Goal: Find specific page/section: Find specific page/section

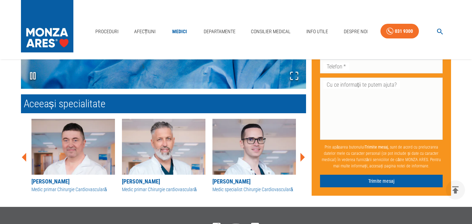
scroll to position [884, 0]
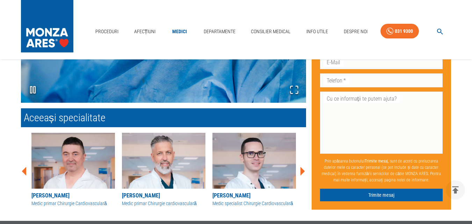
click at [302, 172] on icon at bounding box center [303, 171] width 5 height 9
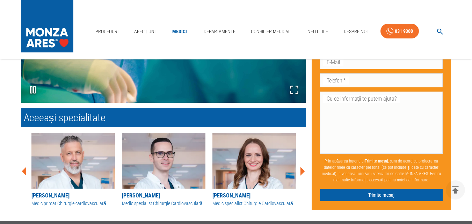
click at [302, 172] on icon at bounding box center [303, 171] width 5 height 9
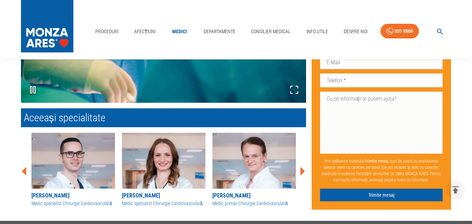
click at [302, 172] on icon at bounding box center [303, 171] width 5 height 9
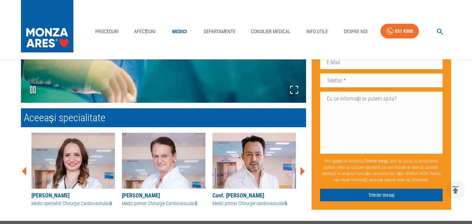
click at [302, 172] on icon at bounding box center [303, 171] width 5 height 9
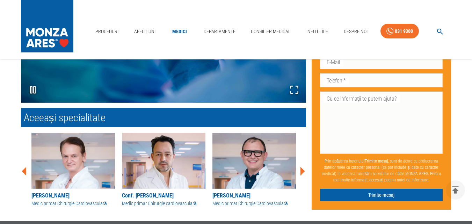
click at [302, 172] on icon at bounding box center [303, 171] width 5 height 9
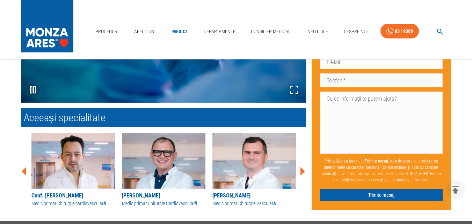
click at [302, 172] on icon at bounding box center [303, 171] width 5 height 9
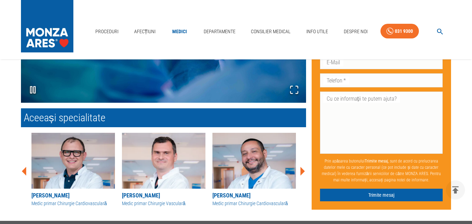
click at [302, 172] on icon at bounding box center [303, 171] width 5 height 9
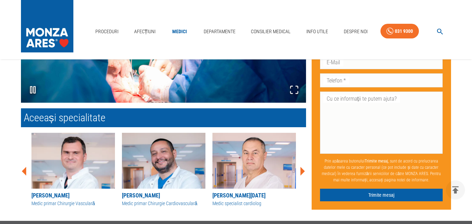
click at [302, 172] on icon at bounding box center [303, 171] width 5 height 9
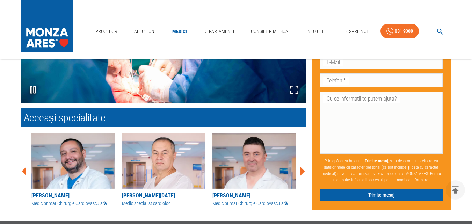
click at [302, 172] on icon at bounding box center [303, 171] width 5 height 9
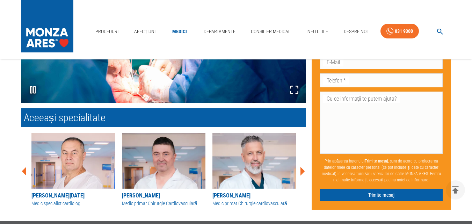
click at [302, 172] on icon at bounding box center [303, 171] width 5 height 9
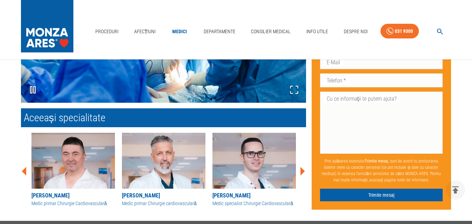
click at [302, 172] on icon at bounding box center [303, 171] width 5 height 9
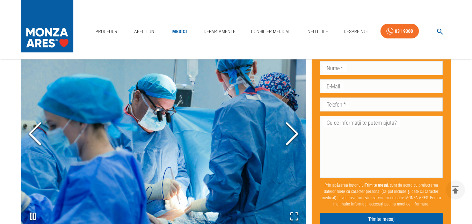
scroll to position [744, 0]
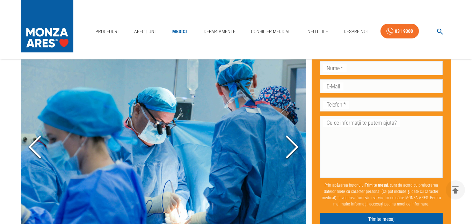
click at [292, 146] on icon "Next Slide" at bounding box center [292, 147] width 21 height 42
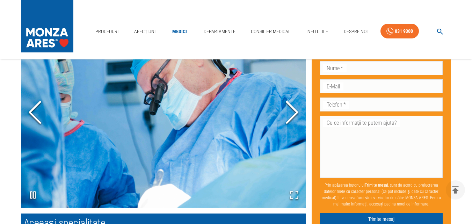
scroll to position [779, 0]
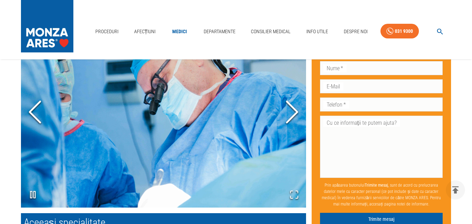
click at [293, 113] on icon "Next Slide" at bounding box center [292, 112] width 21 height 42
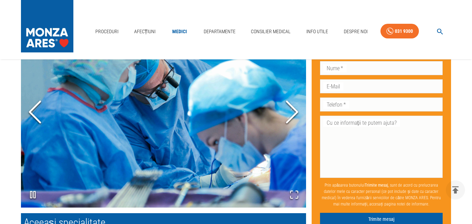
click at [293, 113] on icon "Next Slide" at bounding box center [292, 112] width 21 height 42
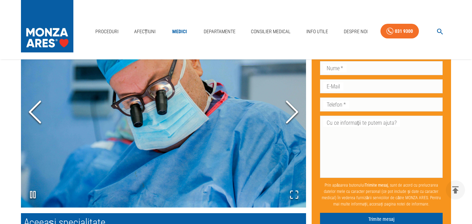
click at [293, 113] on icon "Next Slide" at bounding box center [292, 112] width 21 height 42
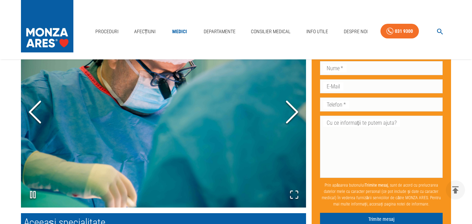
click at [293, 113] on icon "Next Slide" at bounding box center [292, 112] width 21 height 42
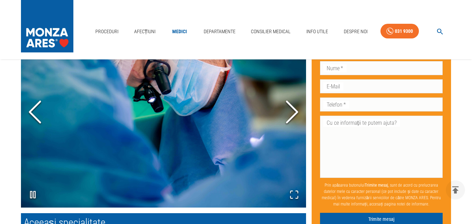
click at [293, 113] on icon "Next Slide" at bounding box center [292, 112] width 21 height 42
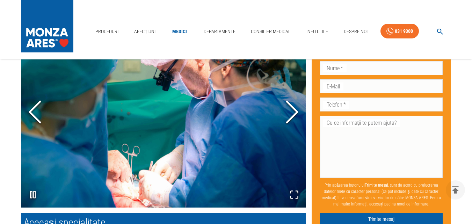
click at [293, 113] on icon "Next Slide" at bounding box center [292, 112] width 21 height 42
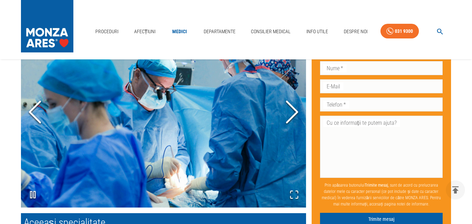
click at [293, 113] on icon "Next Slide" at bounding box center [292, 112] width 21 height 42
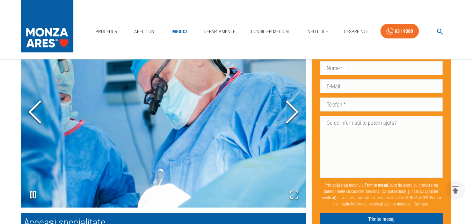
click at [293, 113] on icon "Next Slide" at bounding box center [292, 112] width 21 height 42
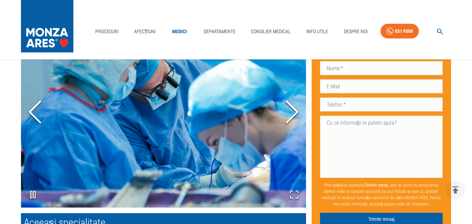
click at [293, 113] on icon "Next Slide" at bounding box center [292, 112] width 21 height 42
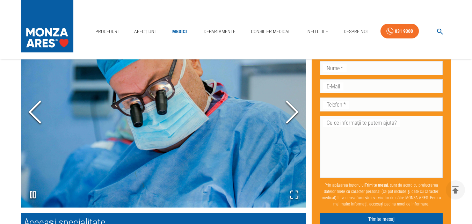
click at [293, 113] on icon "Next Slide" at bounding box center [292, 112] width 21 height 42
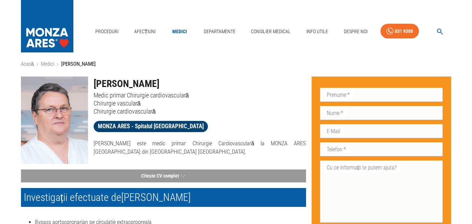
scroll to position [0, 0]
